Goal: Register for event/course

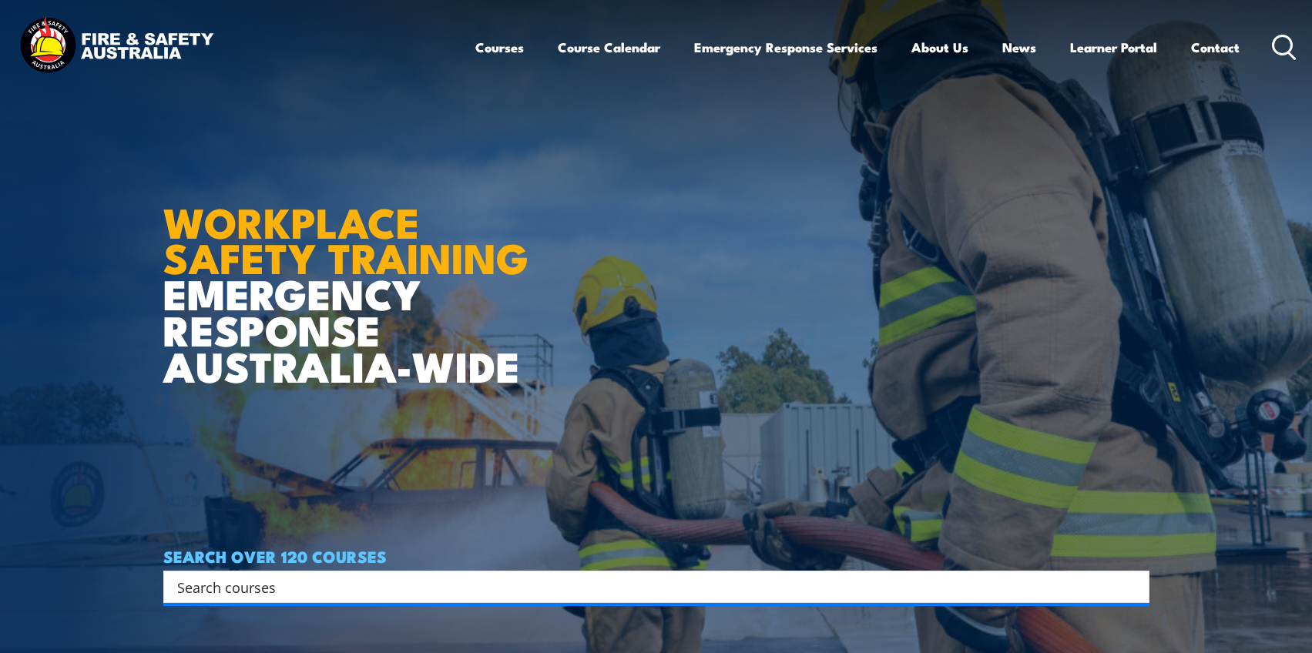
click at [1044, 568] on div "SEARCH OVER 120 COURSES Search Filter by Locations Australian Capital Territory…" at bounding box center [656, 575] width 986 height 55
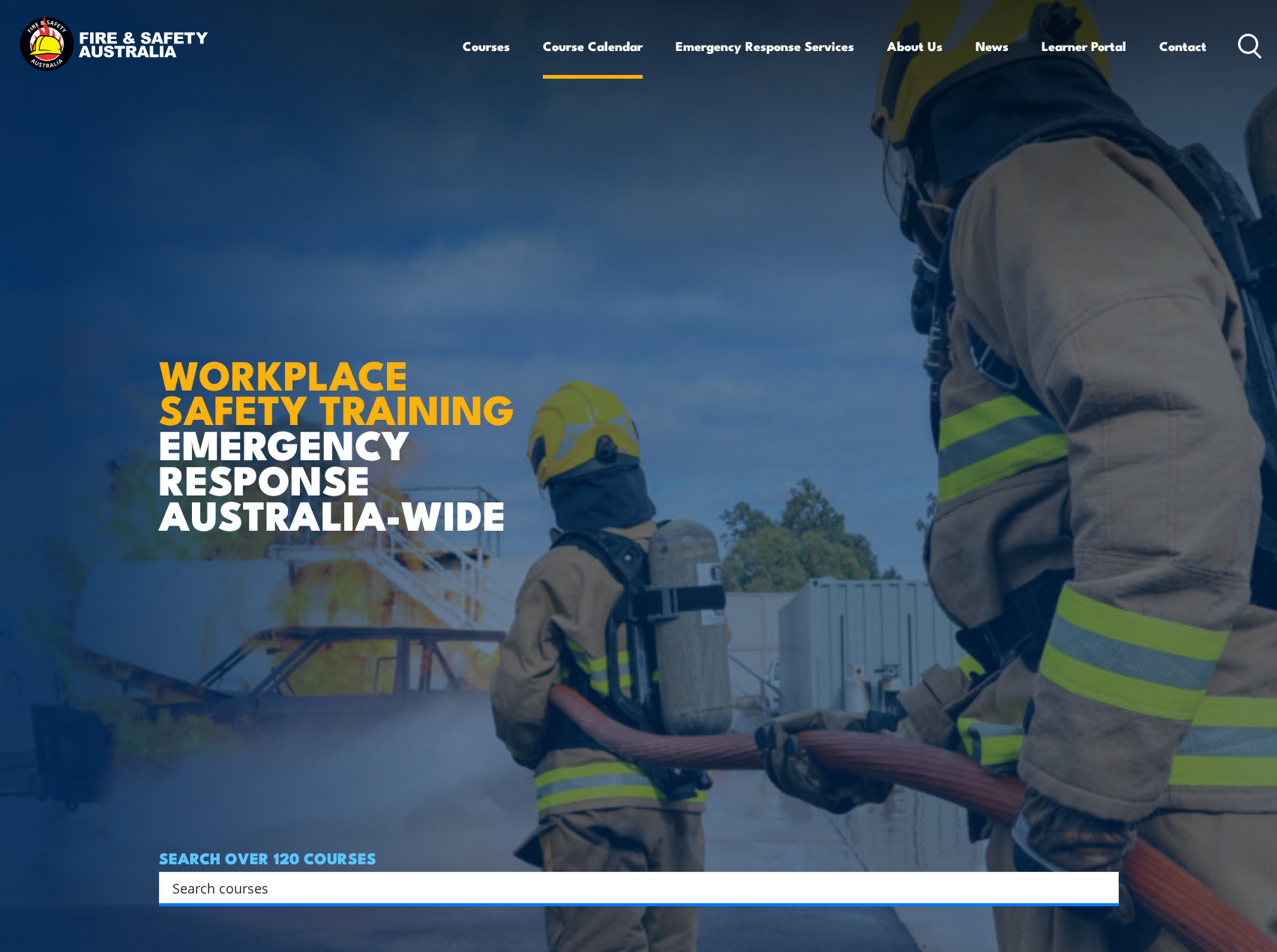
click at [585, 42] on link "Course Calendar" at bounding box center [593, 46] width 99 height 40
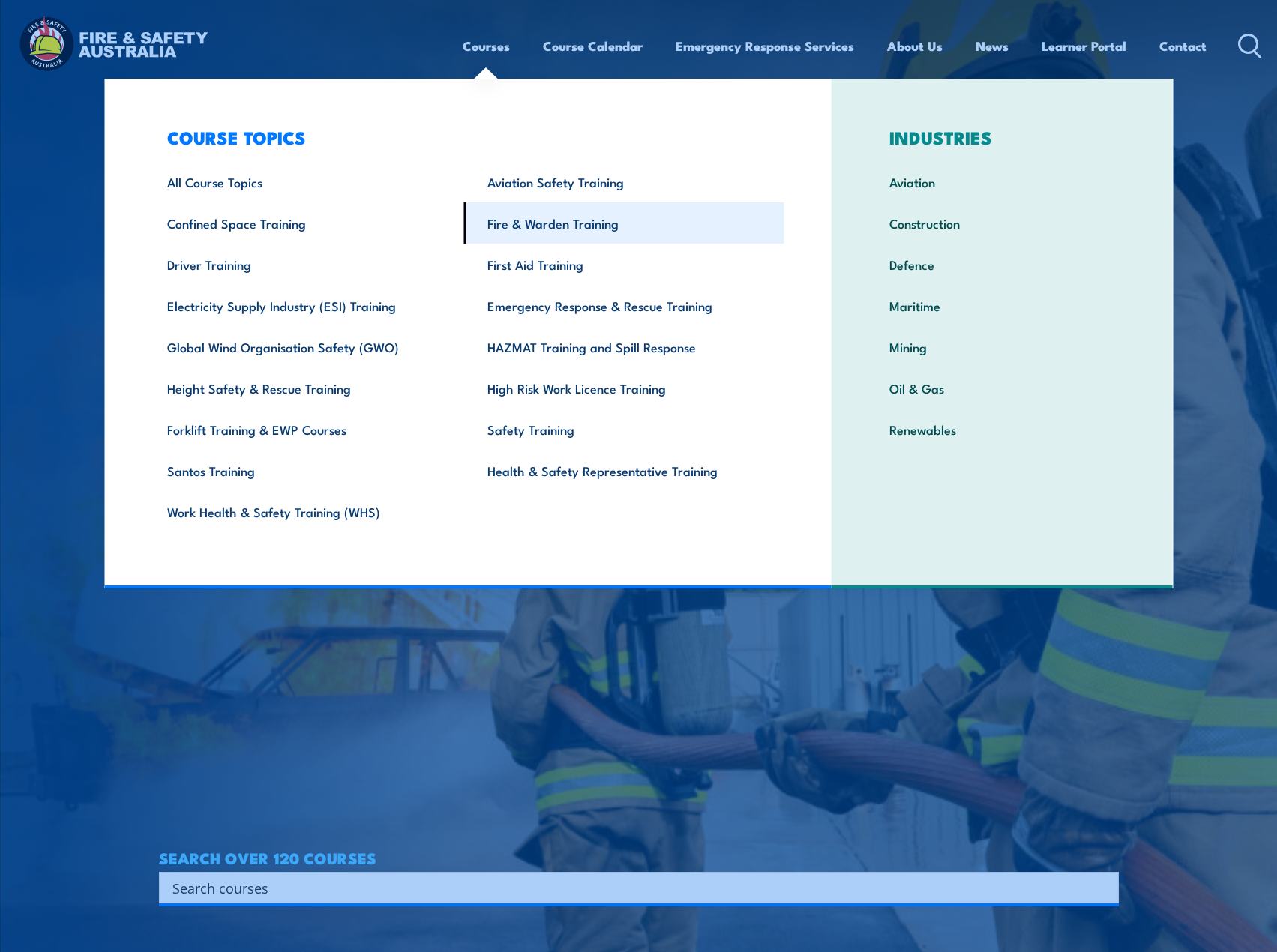
click at [551, 223] on link "Fire & Warden Training" at bounding box center [624, 223] width 320 height 41
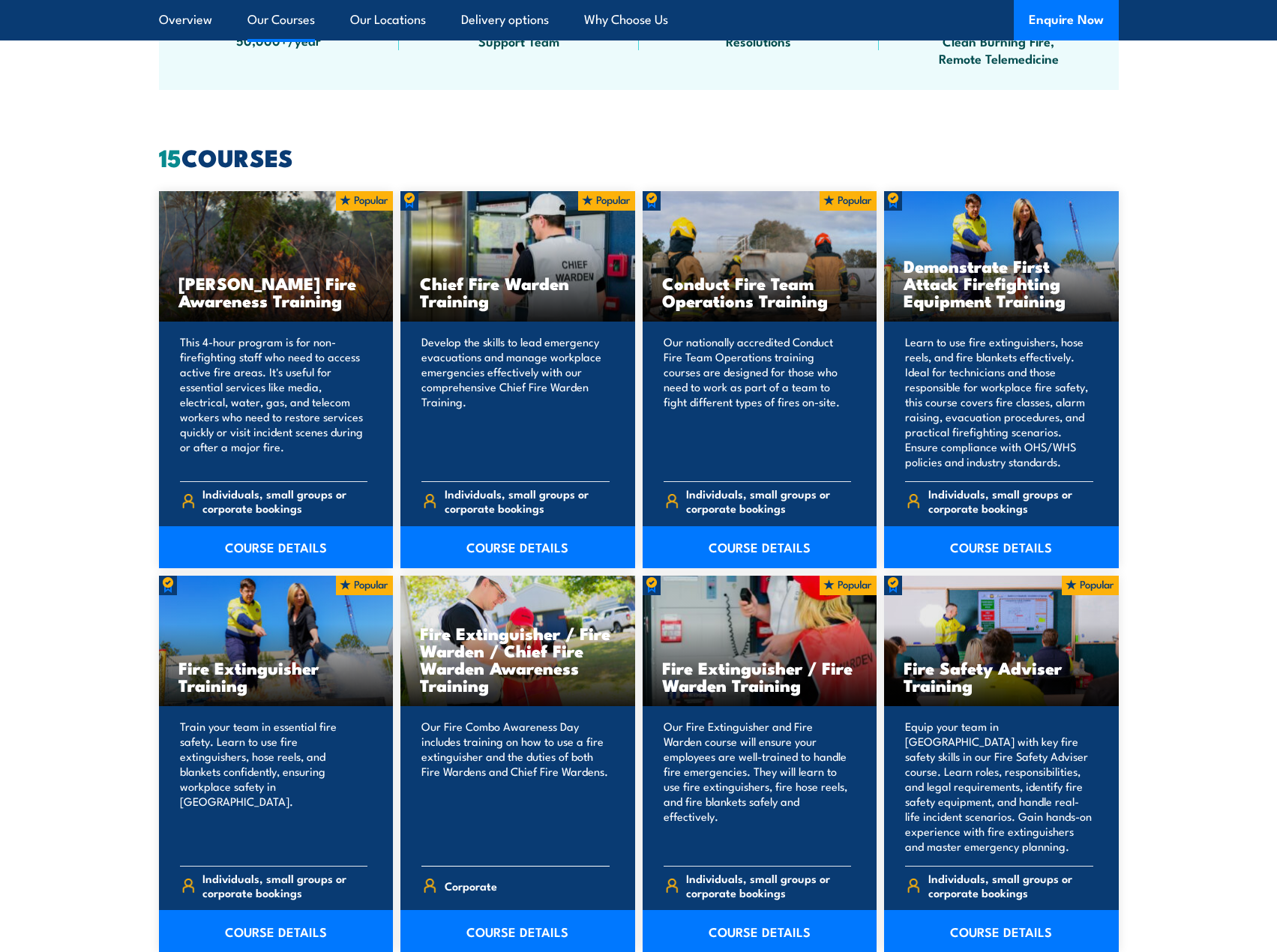
scroll to position [1124, 0]
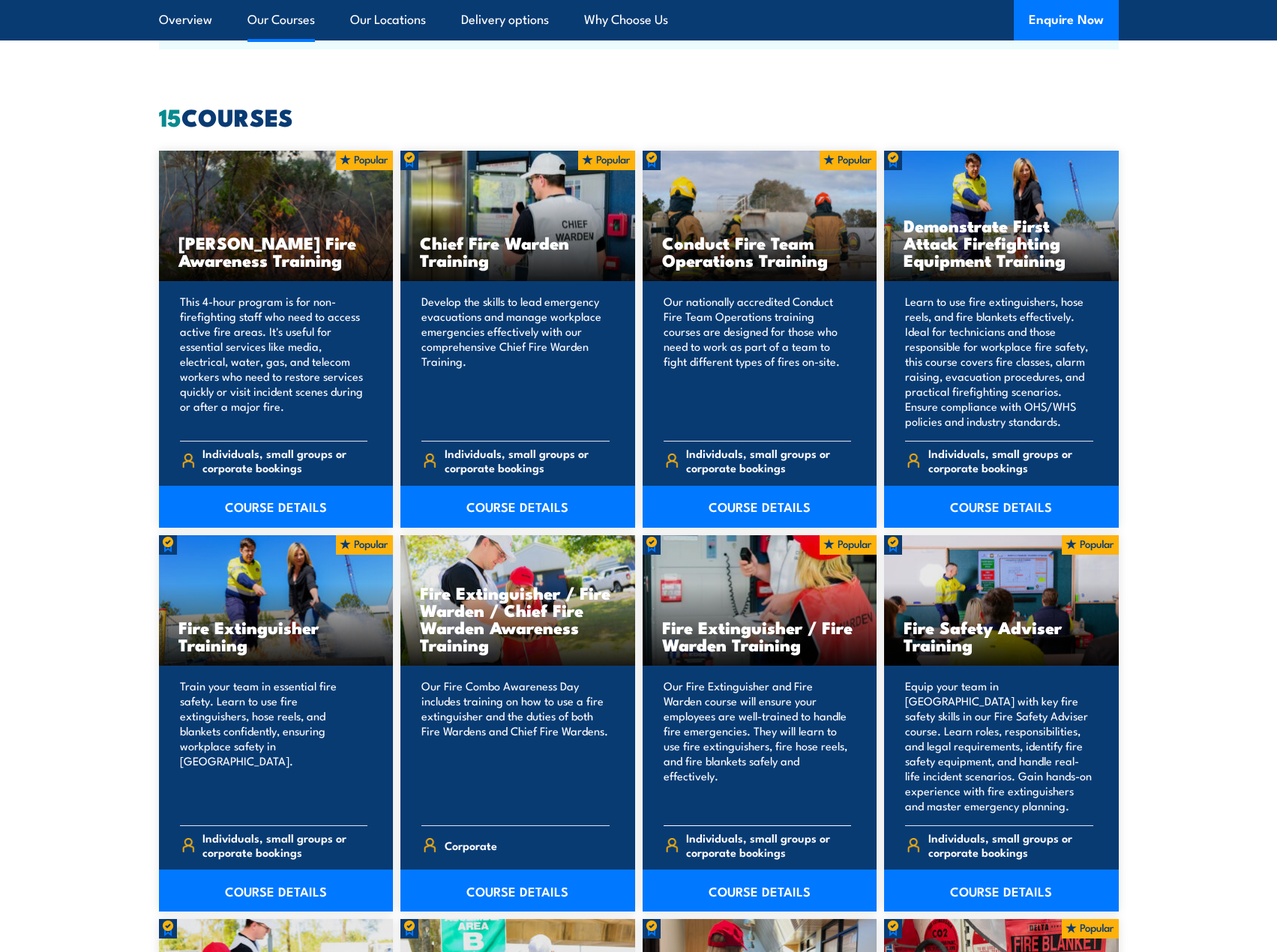
click at [730, 647] on h3 "Fire Extinguisher / Fire Warden Training" at bounding box center [759, 635] width 196 height 34
click at [740, 891] on link "COURSE DETAILS" at bounding box center [759, 890] width 235 height 42
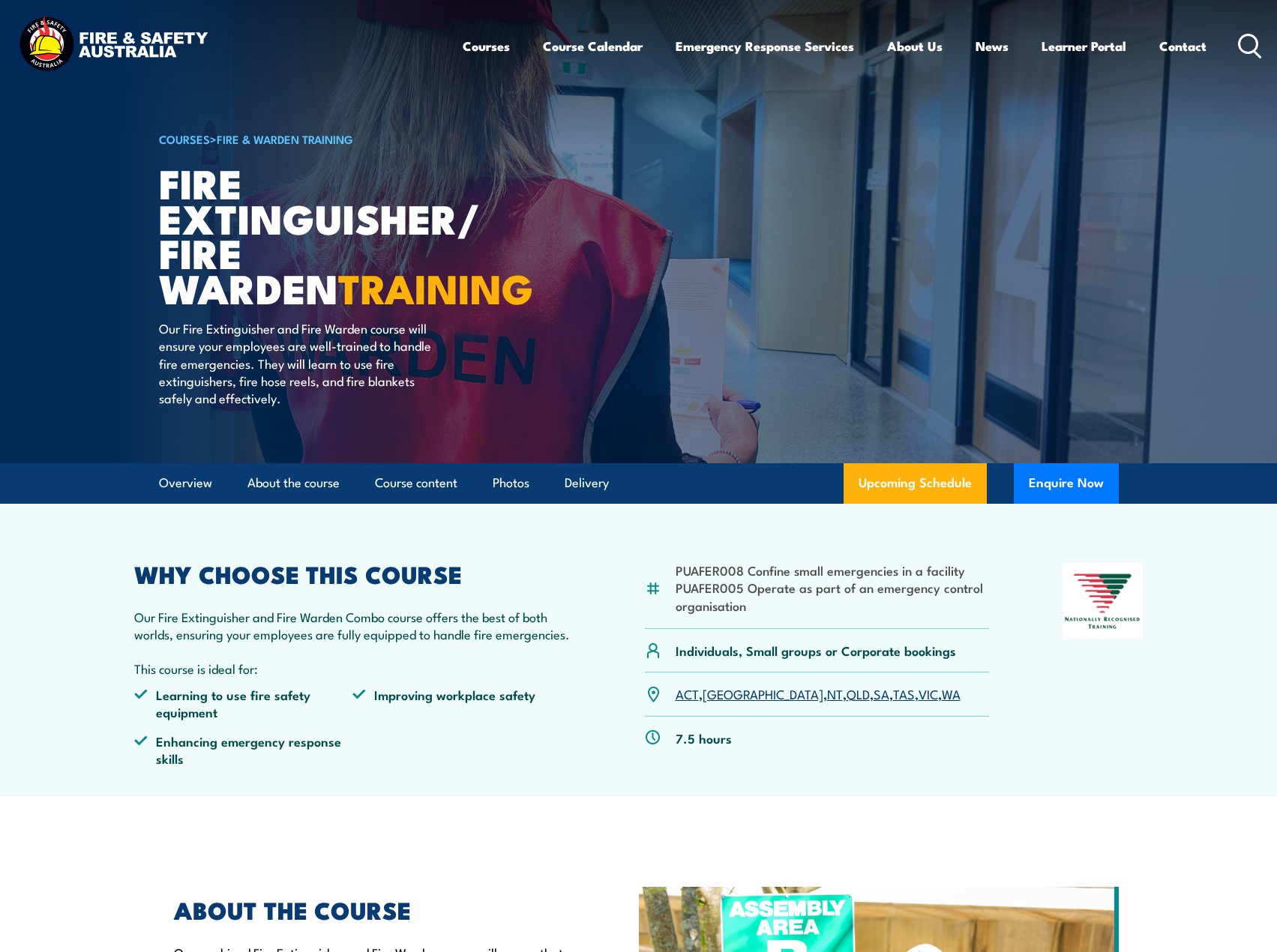
click at [918, 693] on link "VIC" at bounding box center [928, 693] width 19 height 18
click at [918, 695] on link "VIC" at bounding box center [928, 693] width 19 height 18
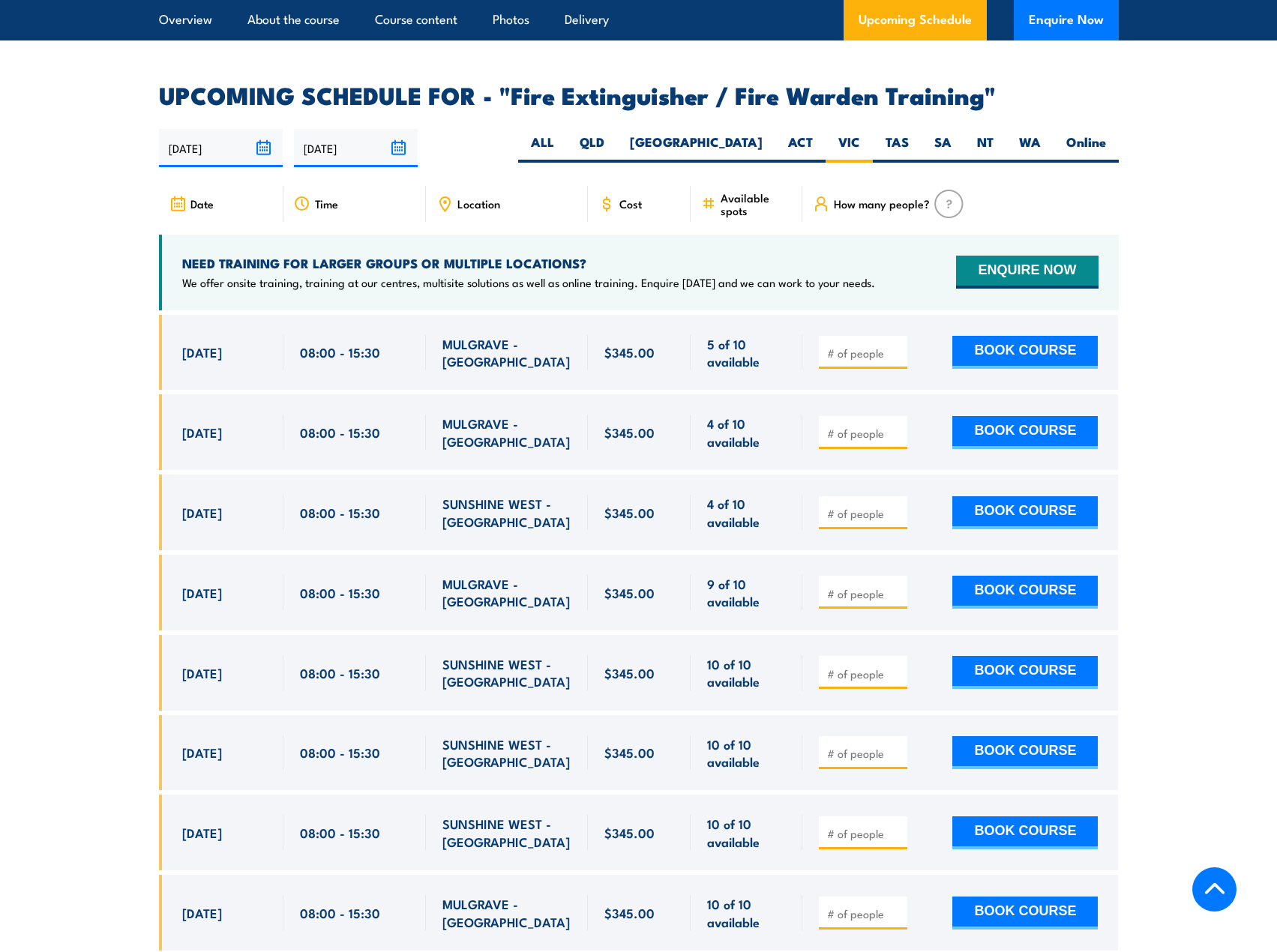
scroll to position [2462, 0]
